Goal: Communication & Community: Share content

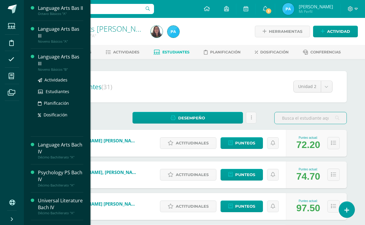
click at [48, 72] on div "Noveno Básicos "B"" at bounding box center [60, 69] width 45 height 4
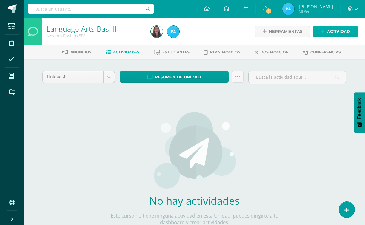
click at [324, 33] on icon at bounding box center [323, 31] width 4 height 5
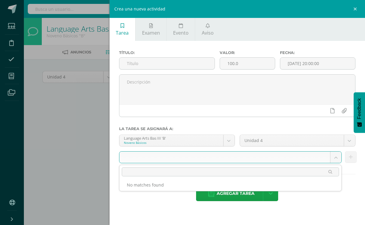
click at [268, 153] on body "Estudiantes Disciplina Asistencia Mis cursos Archivos Soporte Ayuda Reportar un…" at bounding box center [182, 128] width 365 height 256
click at [259, 112] on body "Estudiantes Disciplina Asistencia Mis cursos Archivos Soporte Ayuda Reportar un…" at bounding box center [182, 128] width 365 height 256
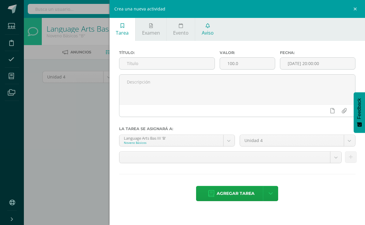
click at [209, 32] on span "Aviso" at bounding box center [208, 33] width 12 height 7
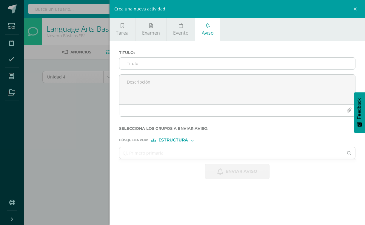
click at [175, 60] on input "Titulo :" at bounding box center [237, 64] width 236 height 12
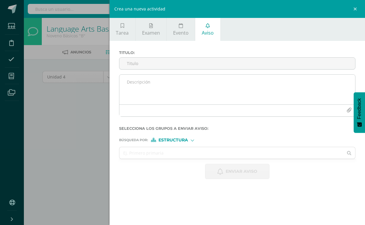
click at [177, 83] on textarea at bounding box center [237, 90] width 236 height 30
paste textarea "Spelling Bee – Official Word List Dear Students, Attached you will find the off…"
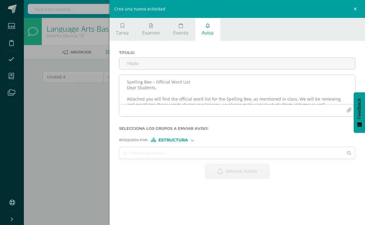
drag, startPoint x: 195, startPoint y: 81, endPoint x: 127, endPoint y: 82, distance: 68.3
click at [127, 82] on textarea "Spelling Bee – Official Word List Dear Students, Attached you will find the off…" at bounding box center [237, 90] width 236 height 30
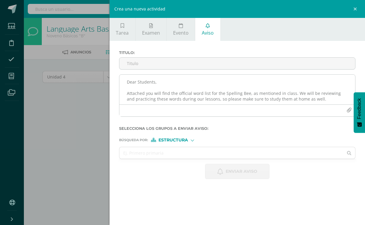
click at [127, 88] on textarea "Dear Students, Attached you will find the official word list for the Spelling B…" at bounding box center [237, 90] width 236 height 30
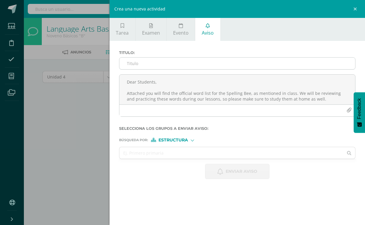
type textarea "Dear Students, Attached you will find the official word list for the Spelling B…"
click at [144, 63] on input "Titulo :" at bounding box center [237, 64] width 236 height 12
paste input "Spelling Bee – Official Word List"
click at [154, 63] on input "Spelling Bee – Official Word List" at bounding box center [237, 64] width 236 height 12
type input "Spelling Bee Official Word List"
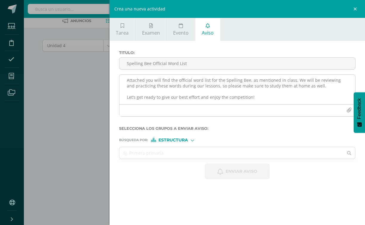
scroll to position [31, 0]
click at [347, 112] on icon "button" at bounding box center [348, 110] width 5 height 5
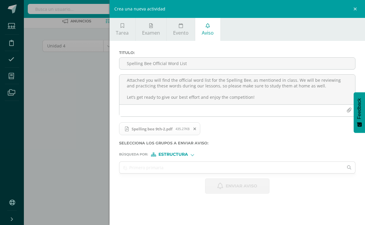
click at [190, 156] on div "Estructura" at bounding box center [173, 154] width 45 height 4
click at [270, 153] on label "Búsqueda por : Estructura Estructura Persona" at bounding box center [237, 154] width 236 height 4
click at [251, 166] on input "text" at bounding box center [231, 168] width 224 height 12
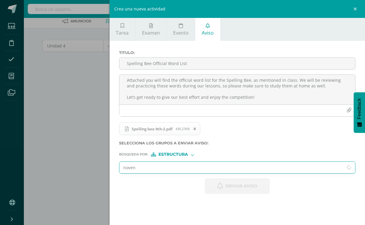
type input "noveno"
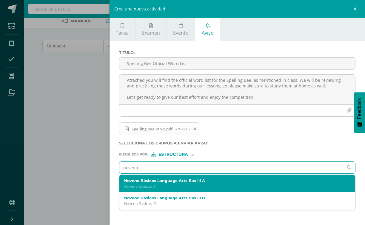
click at [251, 185] on p "Noveno Básicos 'A'" at bounding box center [232, 186] width 216 height 5
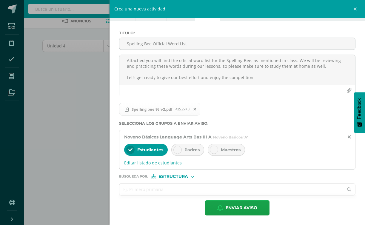
scroll to position [20, 0]
click at [230, 205] on span "Enviar aviso" at bounding box center [241, 207] width 32 height 15
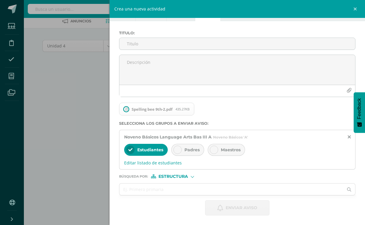
scroll to position [0, 0]
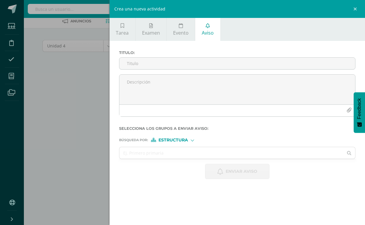
click at [95, 154] on div "Crea una nueva actividad Tarea Examen Evento Aviso Título: Valor: 100.0 Fecha: …" at bounding box center [182, 112] width 365 height 225
